Goal: Task Accomplishment & Management: Complete application form

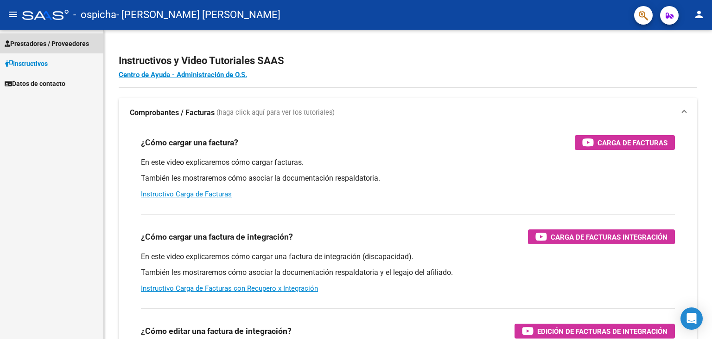
click at [47, 42] on span "Prestadores / Proveedores" at bounding box center [47, 43] width 84 height 10
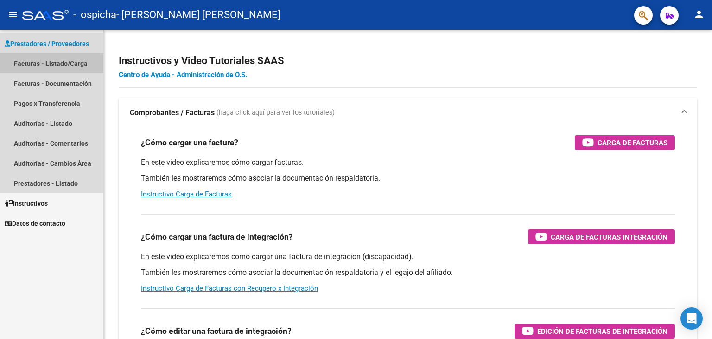
click at [51, 62] on link "Facturas - Listado/Carga" at bounding box center [51, 63] width 103 height 20
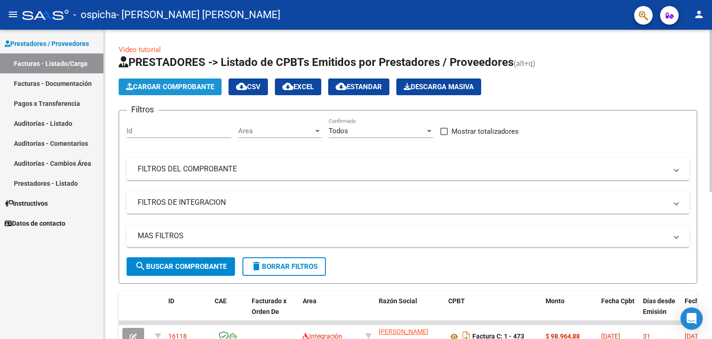
click at [163, 87] on span "Cargar Comprobante" at bounding box center [170, 87] width 88 height 8
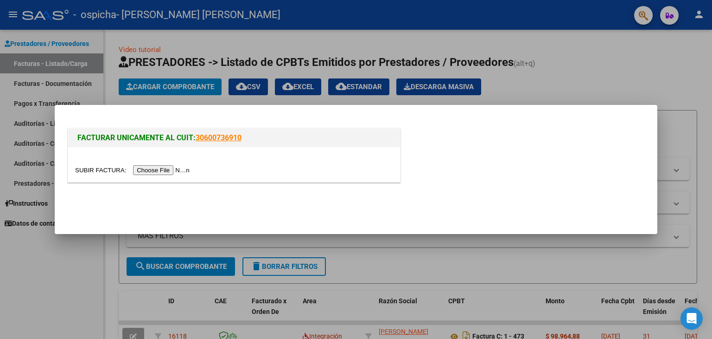
click at [160, 169] on input "file" at bounding box center [133, 170] width 117 height 10
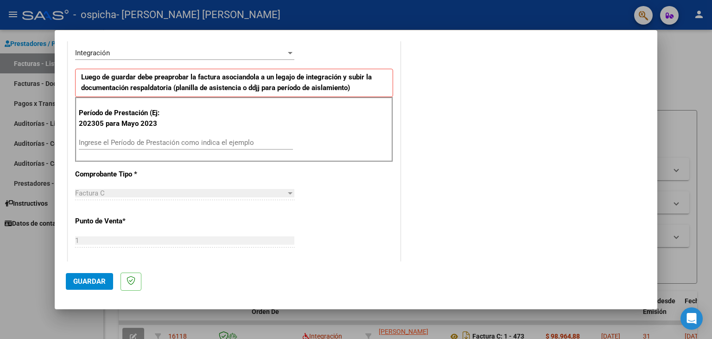
scroll to position [215, 0]
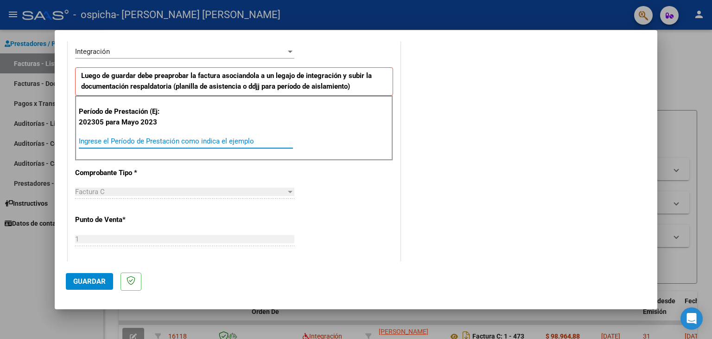
click at [206, 137] on input "Ingrese el Período de Prestación como indica el ejemplo" at bounding box center [186, 141] width 214 height 8
type input "202507"
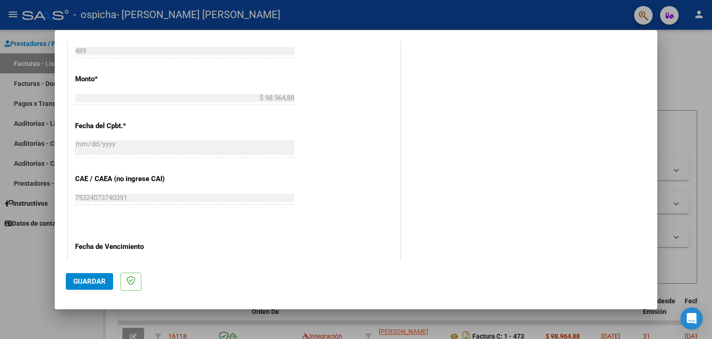
scroll to position [577, 0]
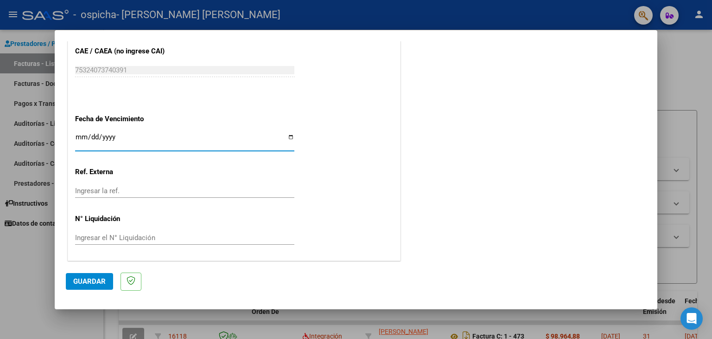
click at [290, 136] on input "Ingresar la fecha" at bounding box center [184, 140] width 219 height 15
click at [85, 279] on span "Guardar" at bounding box center [89, 281] width 32 height 8
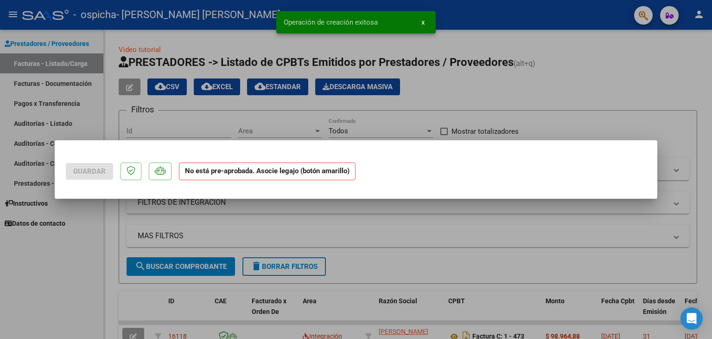
scroll to position [0, 0]
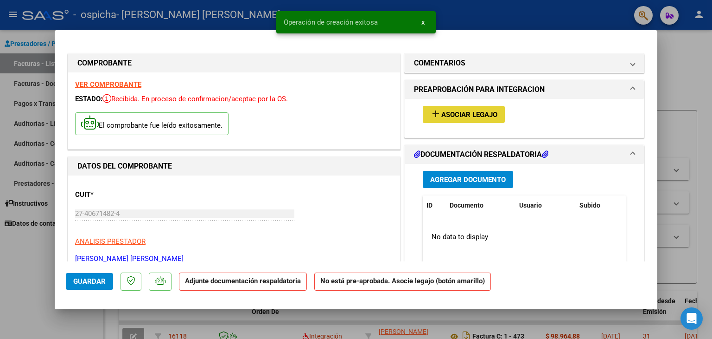
click at [462, 110] on span "Asociar Legajo" at bounding box center [470, 114] width 56 height 8
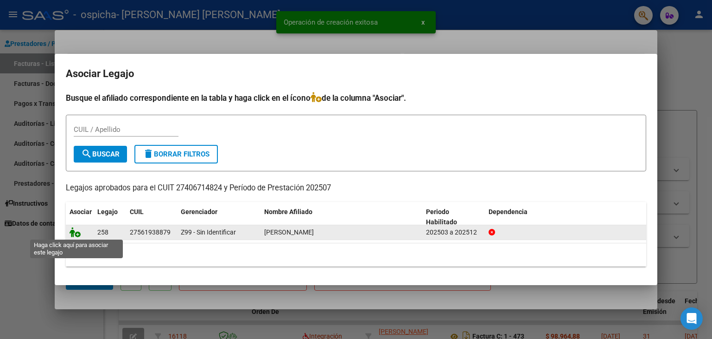
click at [79, 235] on icon at bounding box center [75, 232] width 11 height 10
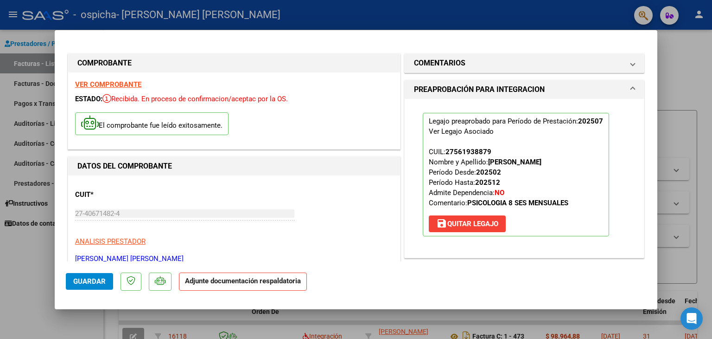
click at [216, 284] on strong "Adjunte documentación respaldatoria" at bounding box center [243, 280] width 116 height 8
click at [631, 87] on span at bounding box center [633, 89] width 4 height 11
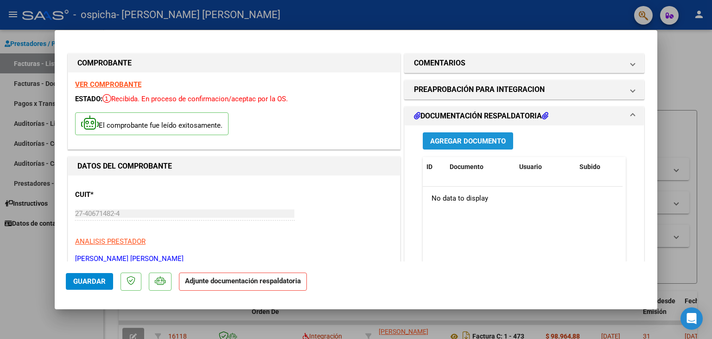
click at [445, 140] on span "Agregar Documento" at bounding box center [468, 141] width 76 height 8
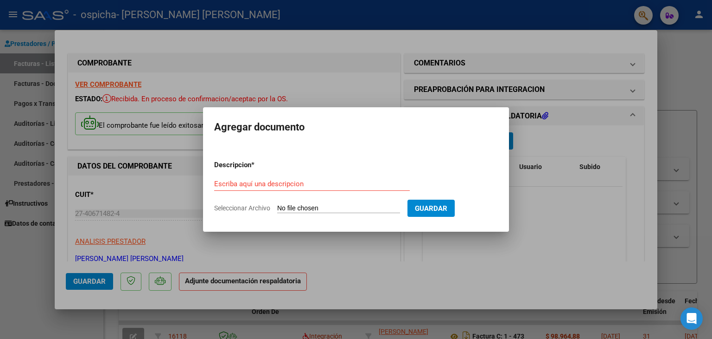
click at [236, 208] on span "Seleccionar Archivo" at bounding box center [242, 207] width 56 height 7
click at [277, 208] on input "Seleccionar Archivo" at bounding box center [338, 208] width 123 height 9
type input "C:\fakepath\27406714824_011_00001_00000489.pdf"
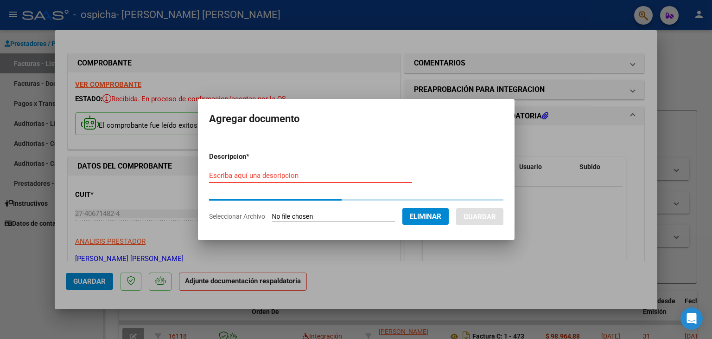
click at [296, 172] on input "Escriba aquí una descripcion" at bounding box center [310, 175] width 203 height 8
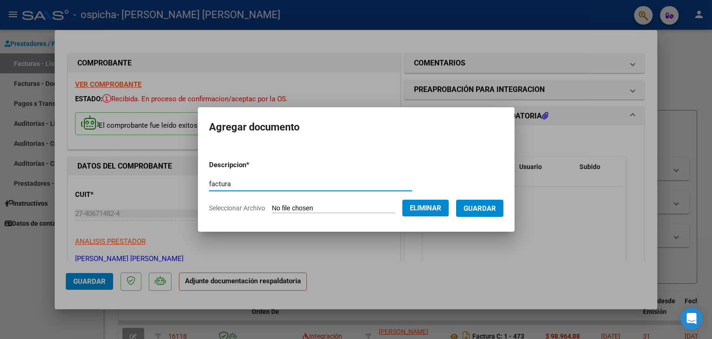
type input "factura"
click at [483, 204] on span "Guardar" at bounding box center [480, 208] width 32 height 8
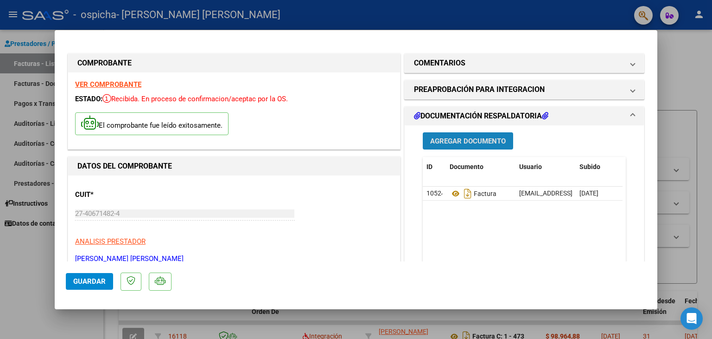
click at [442, 140] on span "Agregar Documento" at bounding box center [468, 141] width 76 height 8
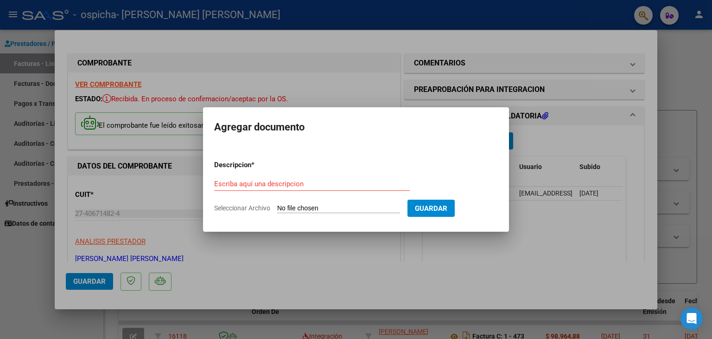
click at [251, 205] on span "Seleccionar Archivo" at bounding box center [242, 207] width 56 height 7
click at [277, 205] on input "Seleccionar Archivo" at bounding box center [338, 208] width 123 height 9
type input "C:\fakepath\Presencia [PERSON_NAME].pdf"
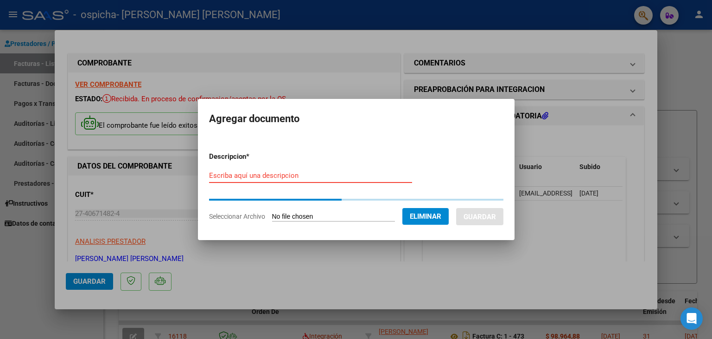
click at [286, 172] on input "Escriba aquí una descripcion" at bounding box center [310, 175] width 203 height 8
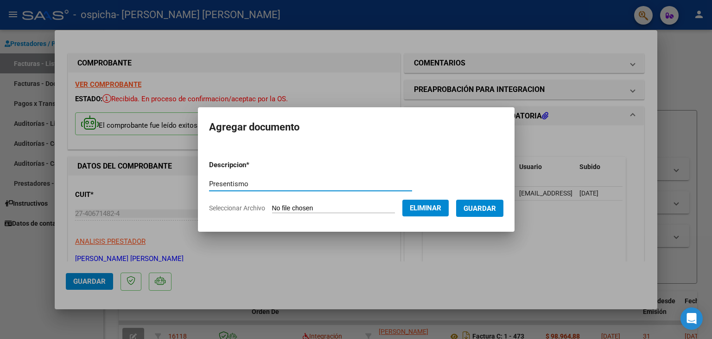
type input "Presentismo"
click at [486, 210] on span "Guardar" at bounding box center [480, 208] width 32 height 8
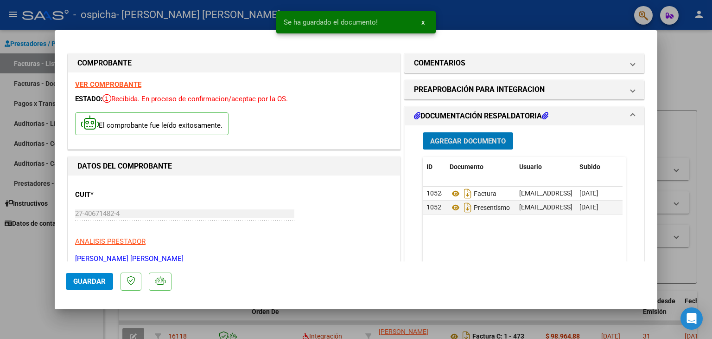
click at [477, 137] on span "Agregar Documento" at bounding box center [468, 141] width 76 height 8
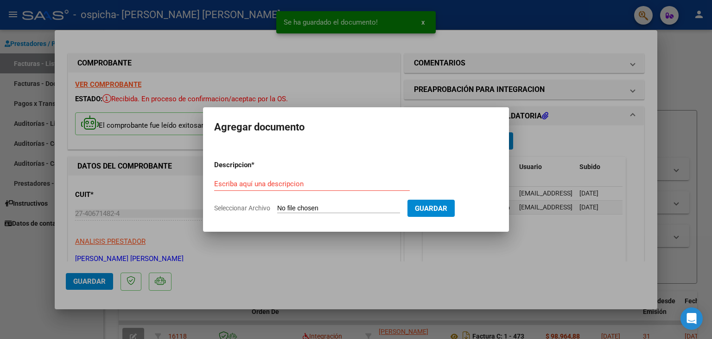
click at [245, 210] on span "Seleccionar Archivo" at bounding box center [242, 207] width 56 height 7
click at [277, 210] on input "Seleccionar Archivo" at bounding box center [338, 208] width 123 height 9
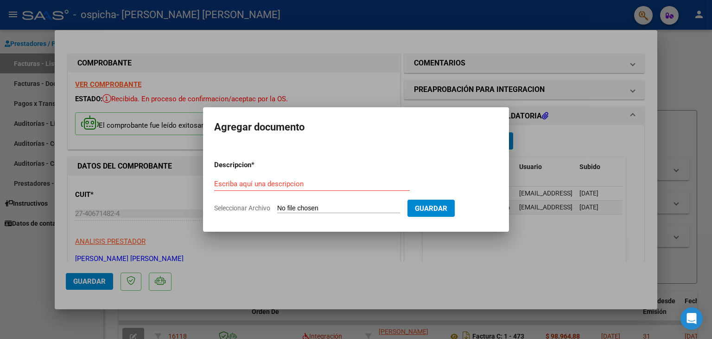
type input "C:\fakepath\monotributo agosto.pdf"
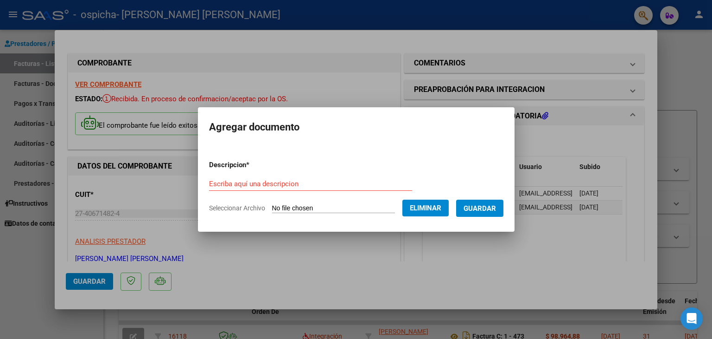
click at [282, 173] on form "Descripcion * Escriba aquí una descripcion Seleccionar Archivo Eliminar Guardar" at bounding box center [356, 187] width 294 height 68
click at [282, 186] on input "Escriba aquí una descripcion" at bounding box center [310, 183] width 203 height 8
type input "Constancia monotributo"
click at [493, 210] on span "Guardar" at bounding box center [480, 208] width 32 height 8
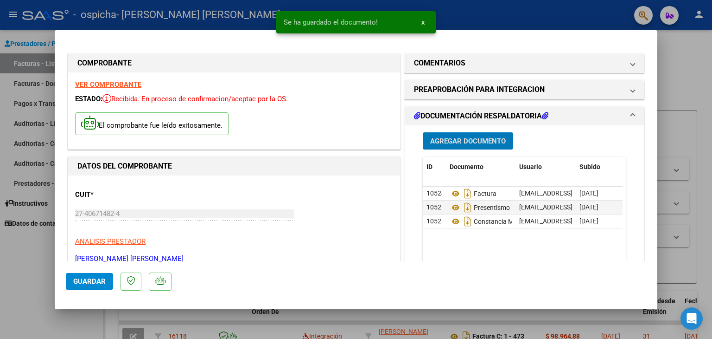
click at [480, 141] on span "Agregar Documento" at bounding box center [468, 141] width 76 height 8
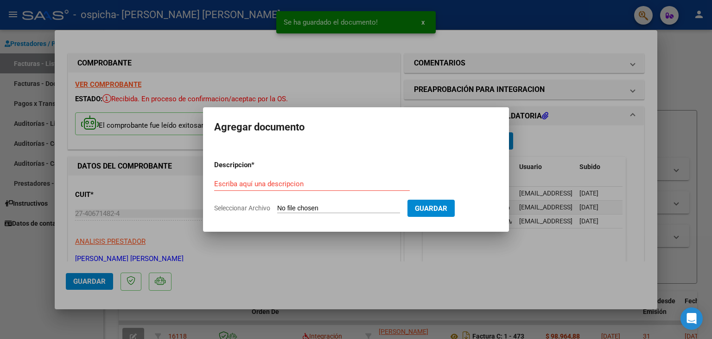
click at [242, 206] on span "Seleccionar Archivo" at bounding box center [242, 207] width 56 height 7
click at [277, 206] on input "Seleccionar Archivo" at bounding box center [338, 208] width 123 height 9
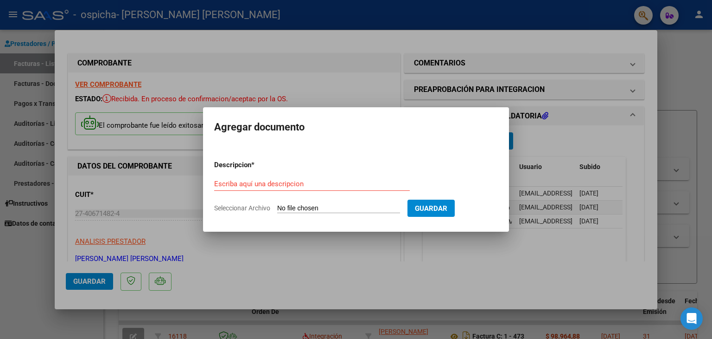
type input "C:\fakepath\Comprobante de CBU agosto.pdf"
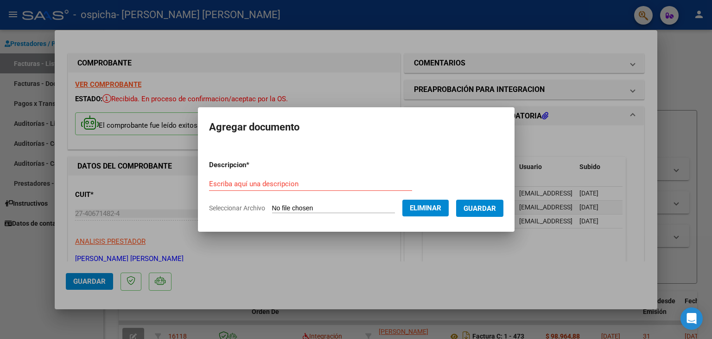
click at [283, 173] on form "Descripcion * Escriba aquí una descripcion Seleccionar Archivo Eliminar Guardar" at bounding box center [356, 187] width 294 height 68
click at [287, 187] on input "Escriba aquí una descripcion" at bounding box center [310, 183] width 203 height 8
type input "cbu"
click at [477, 210] on span "Guardar" at bounding box center [480, 208] width 32 height 8
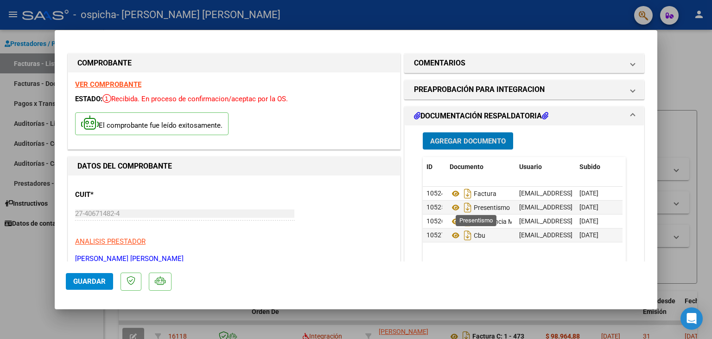
click at [469, 139] on span "Agregar Documento" at bounding box center [468, 141] width 76 height 8
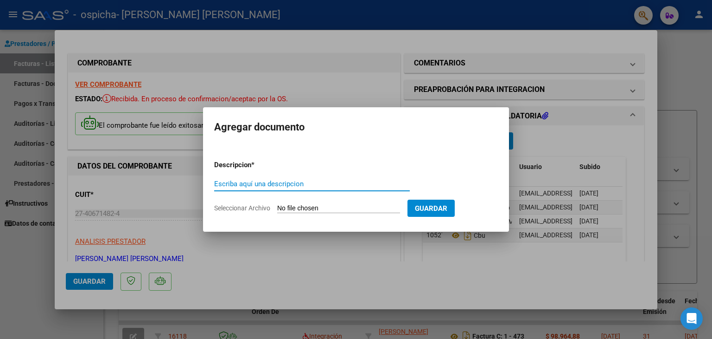
click at [239, 206] on span "Seleccionar Archivo" at bounding box center [242, 207] width 56 height 7
click at [277, 206] on input "Seleccionar Archivo" at bounding box center [338, 208] width 123 height 9
click at [246, 210] on span "Seleccionar Archivo" at bounding box center [242, 207] width 56 height 7
click at [277, 210] on input "Seleccionar Archivo" at bounding box center [338, 208] width 123 height 9
type input "C:\fakepath\[PERSON_NAME] PSICOLOGIA- [PERSON_NAME] MARZO A [DATE].pdf"
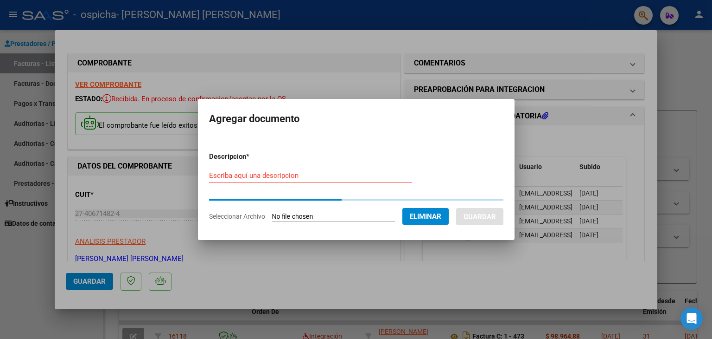
click at [297, 174] on input "Escriba aquí una descripcion" at bounding box center [310, 175] width 203 height 8
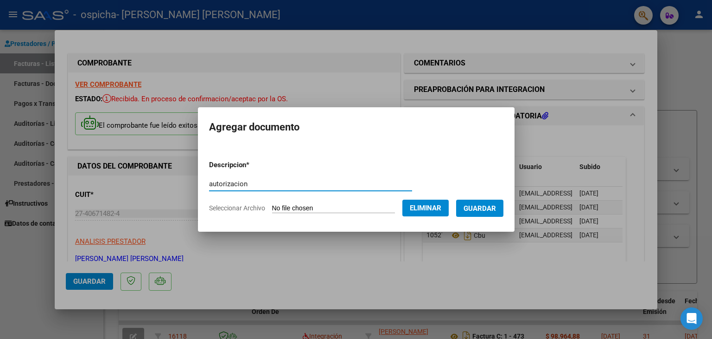
type input "autorizacion"
click at [487, 208] on span "Guardar" at bounding box center [480, 208] width 32 height 8
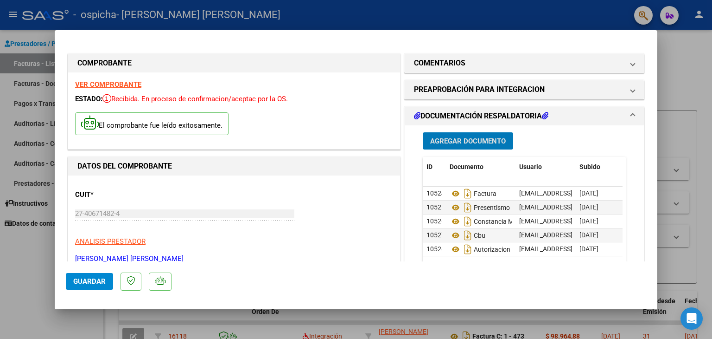
click at [83, 283] on span "Guardar" at bounding box center [89, 281] width 32 height 8
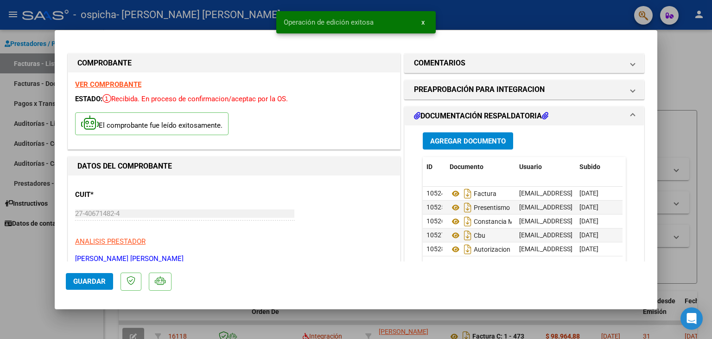
click at [677, 75] on div at bounding box center [356, 169] width 712 height 339
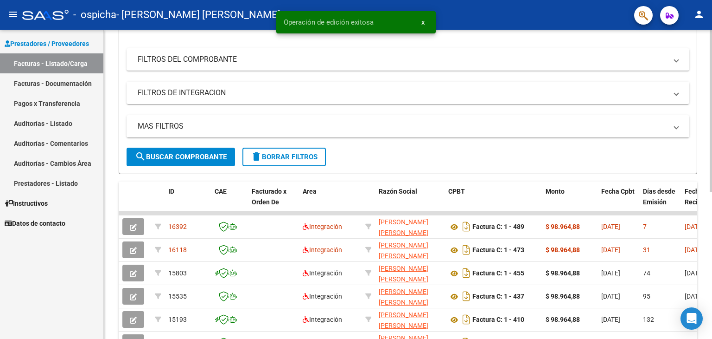
scroll to position [104, 0]
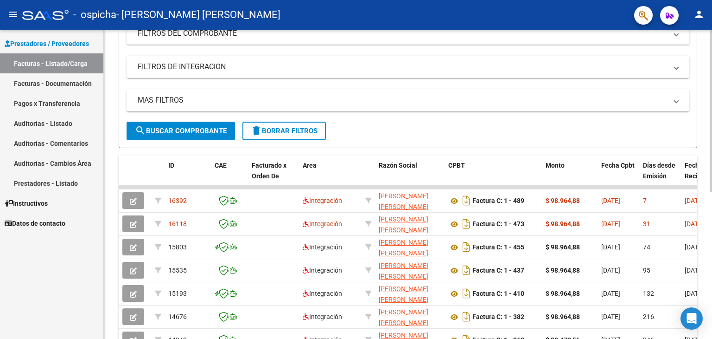
click at [711, 180] on div at bounding box center [711, 183] width 2 height 162
